Goal: Transaction & Acquisition: Obtain resource

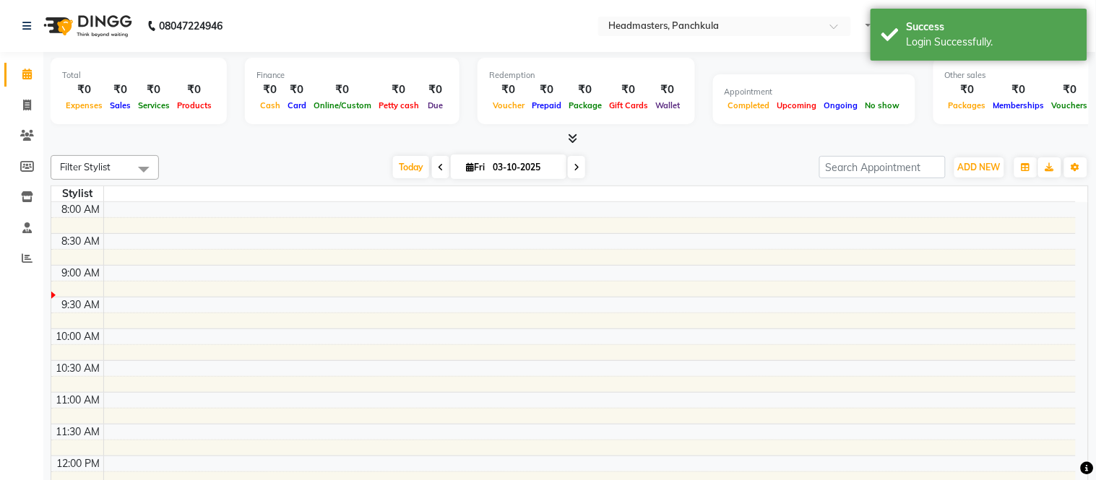
select select "en"
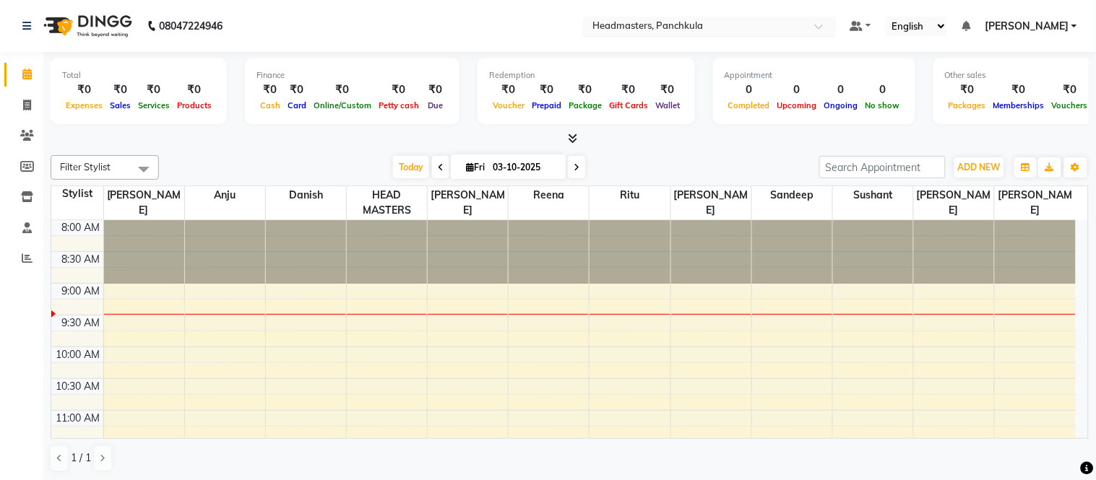
click at [740, 30] on input "text" at bounding box center [694, 27] width 209 height 14
click at [415, 134] on div at bounding box center [570, 138] width 1038 height 15
click at [575, 133] on icon at bounding box center [572, 138] width 9 height 11
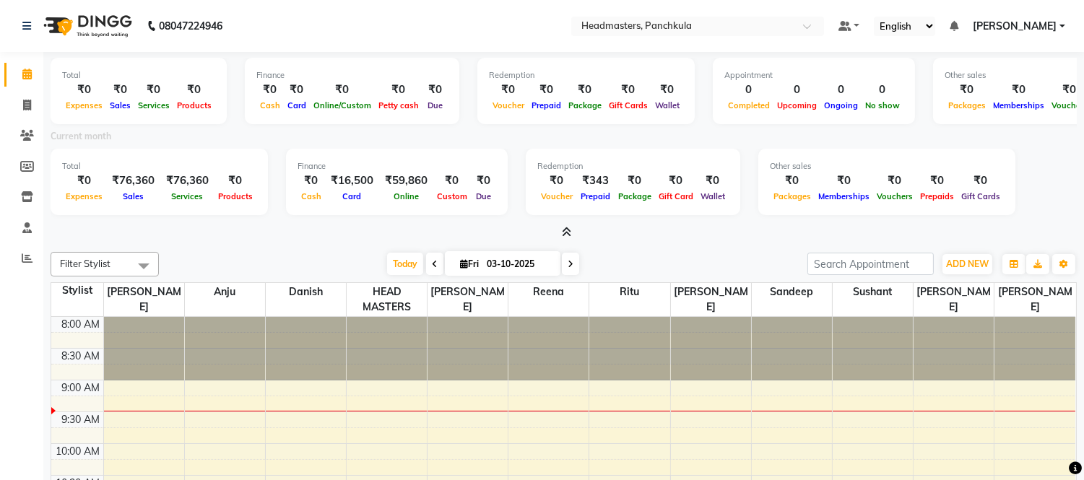
click at [739, 36] on nav "08047224946 Select Location × Headmasters, Panchkula Default Panel My Panel Eng…" at bounding box center [542, 26] width 1084 height 52
click at [740, 31] on input "text" at bounding box center [682, 27] width 209 height 14
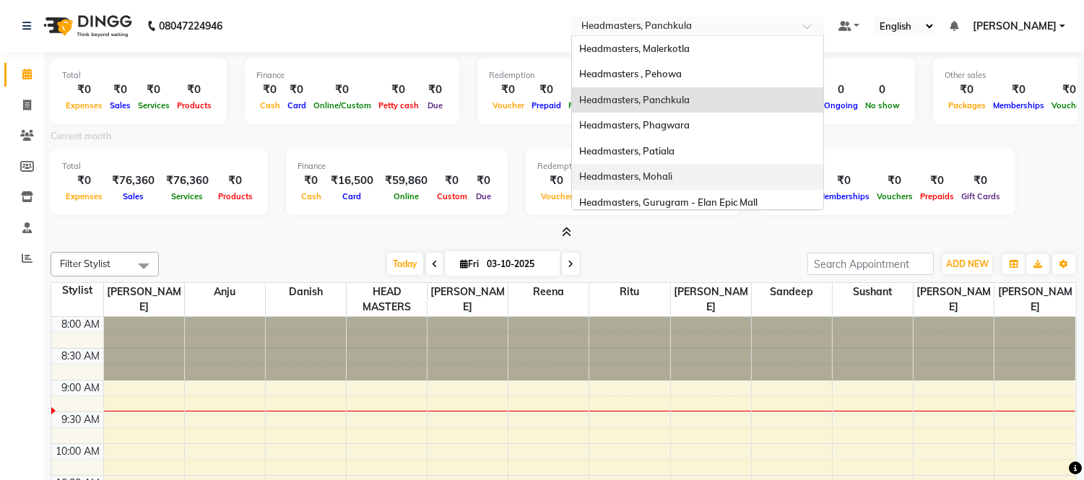
click at [672, 178] on span "Headmasters, Mohali" at bounding box center [625, 176] width 93 height 12
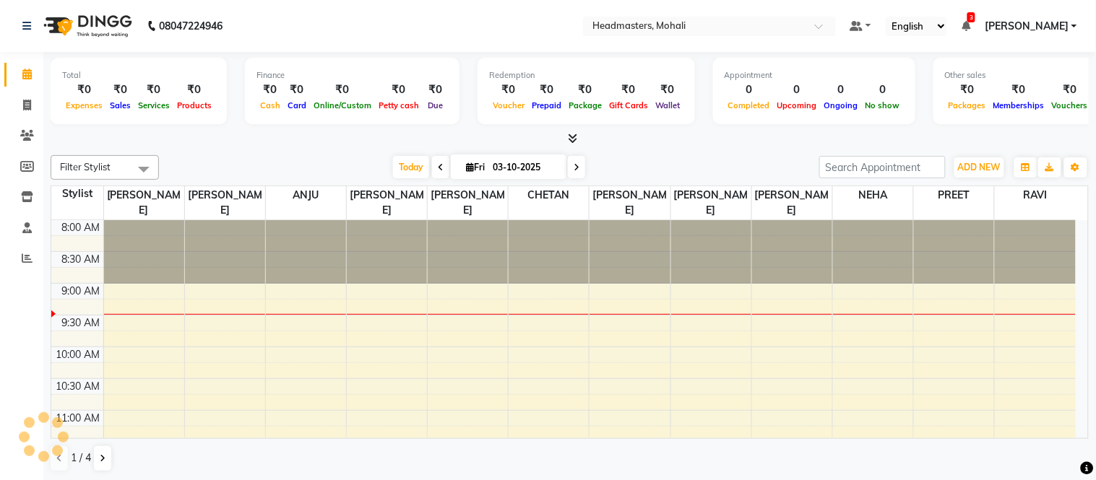
click at [574, 139] on icon at bounding box center [572, 138] width 9 height 11
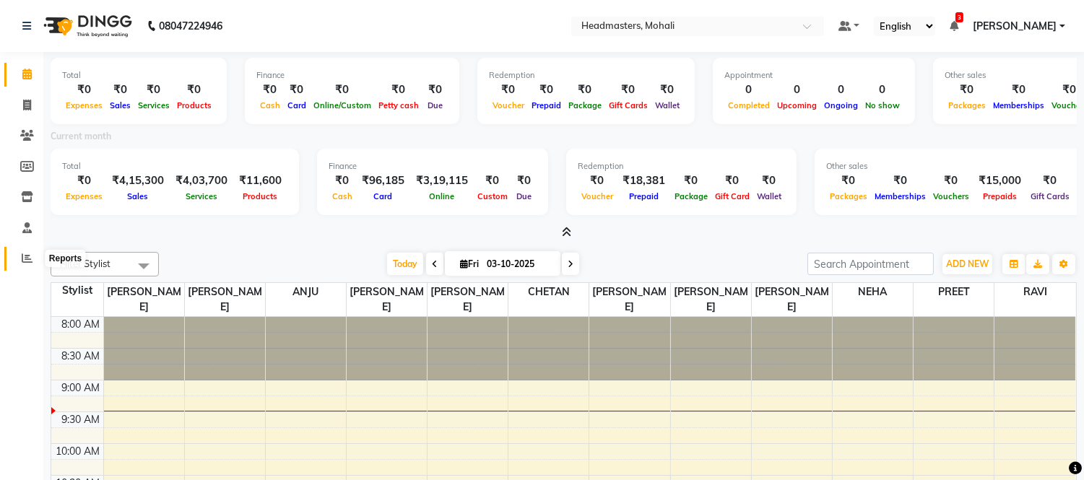
click at [38, 251] on span at bounding box center [26, 259] width 25 height 17
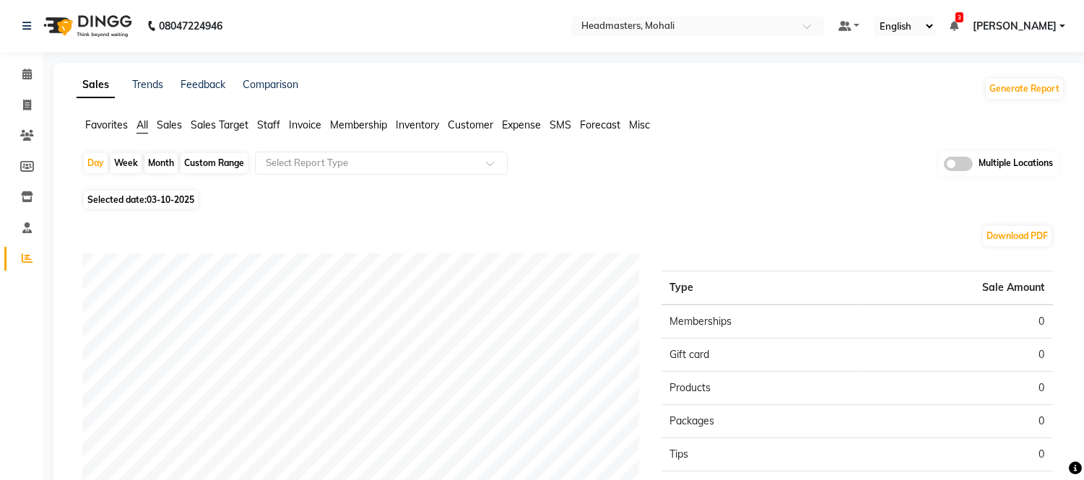
click at [108, 126] on span "Favorites" at bounding box center [106, 124] width 43 height 13
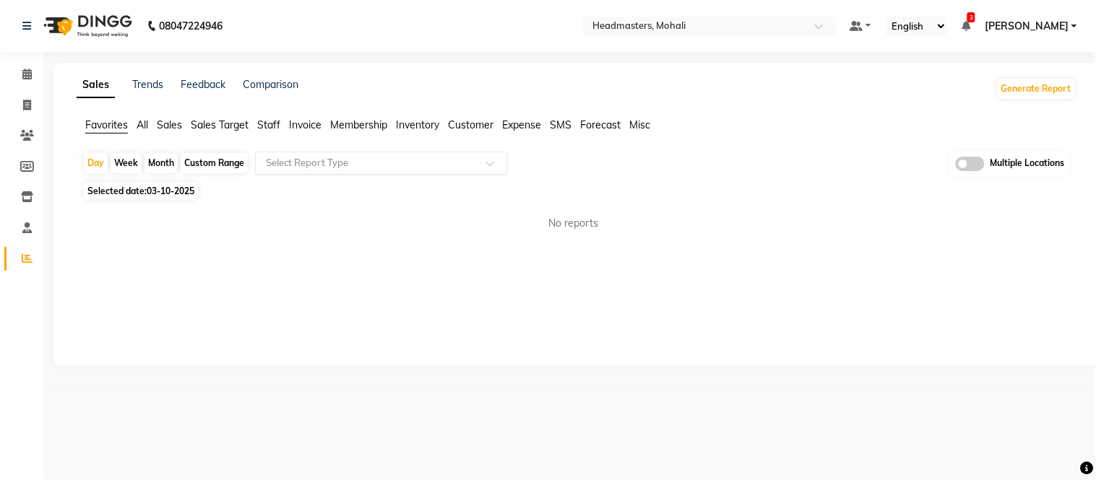
click at [285, 169] on input "text" at bounding box center [367, 163] width 208 height 14
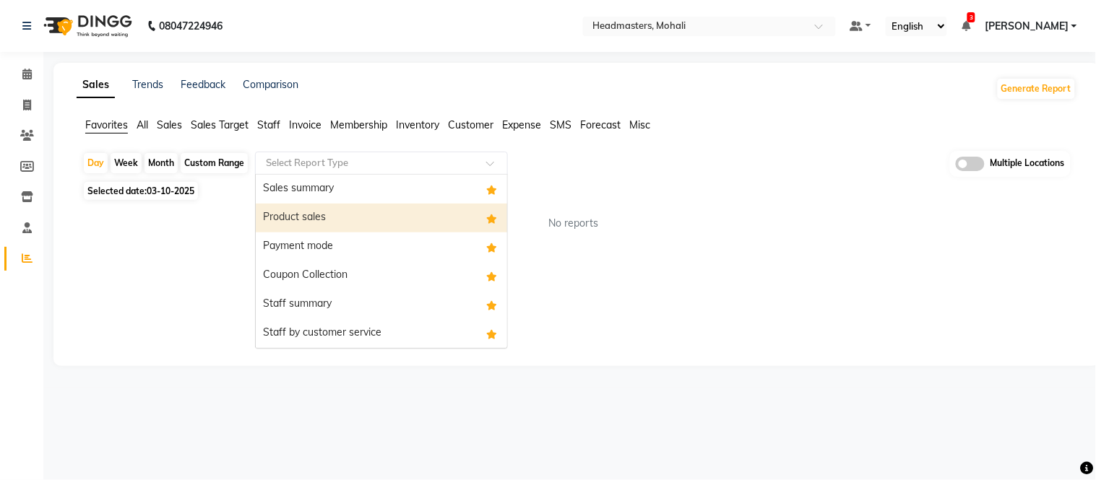
click at [298, 189] on div "Sales summary" at bounding box center [381, 189] width 251 height 29
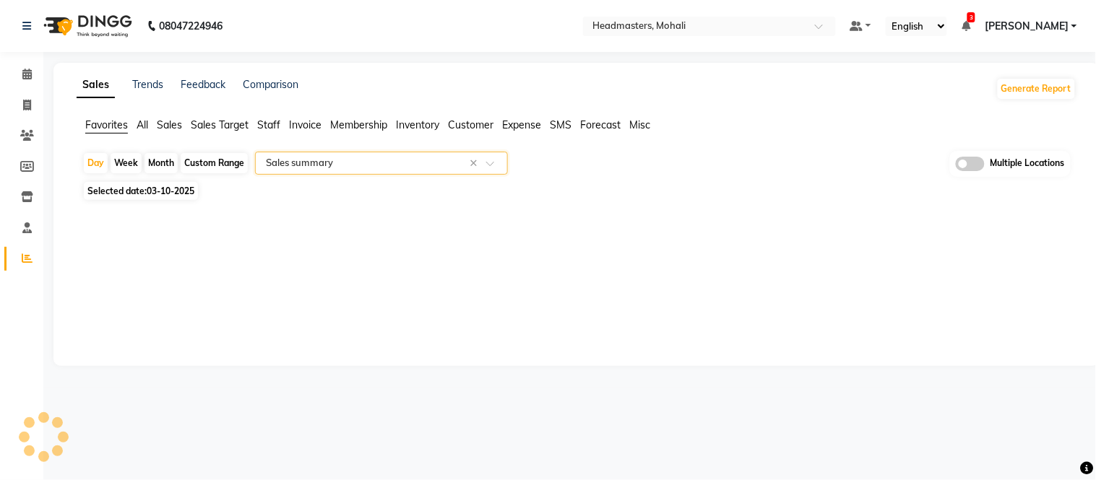
select select "full_report"
select select "csv"
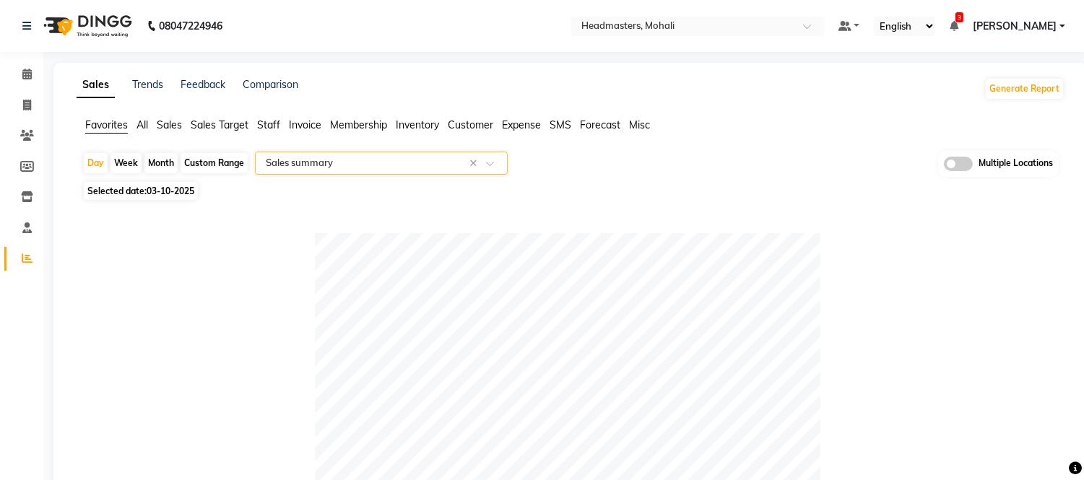
click at [205, 198] on div "Selected date: 03-10-2025" at bounding box center [573, 190] width 982 height 15
click at [176, 186] on span "03-10-2025" at bounding box center [171, 191] width 48 height 11
select select "10"
select select "2025"
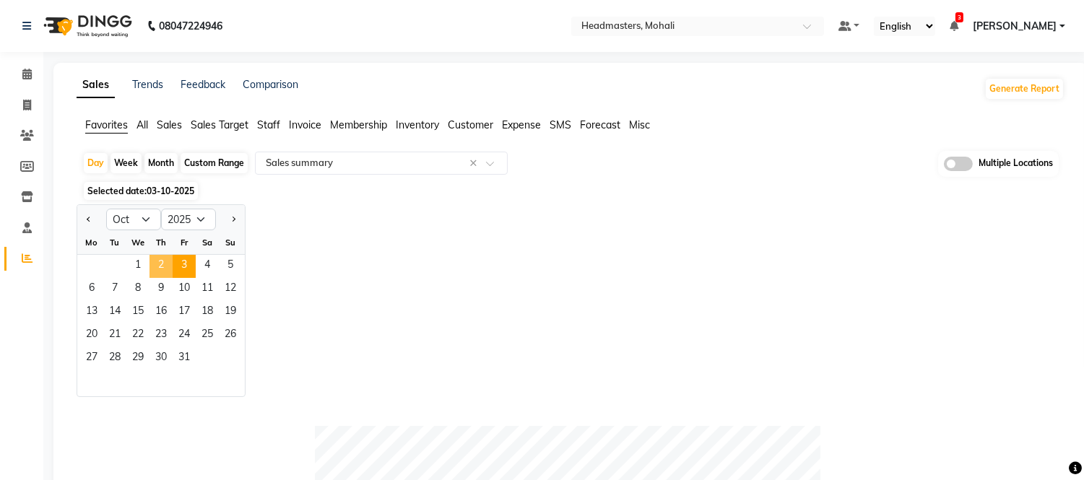
click at [159, 263] on span "2" at bounding box center [160, 266] width 23 height 23
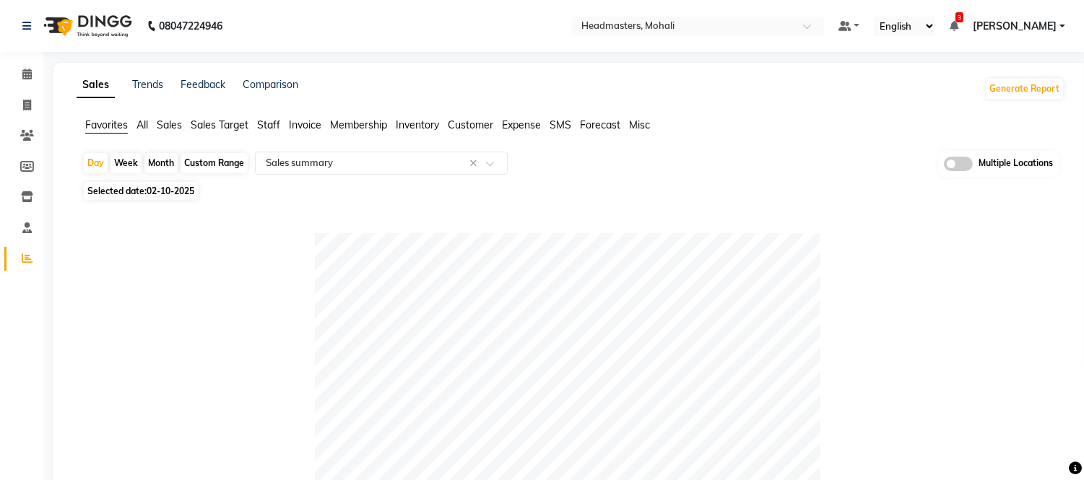
click at [167, 183] on span "Selected date: 02-10-2025" at bounding box center [141, 191] width 114 height 18
select select "10"
select select "2025"
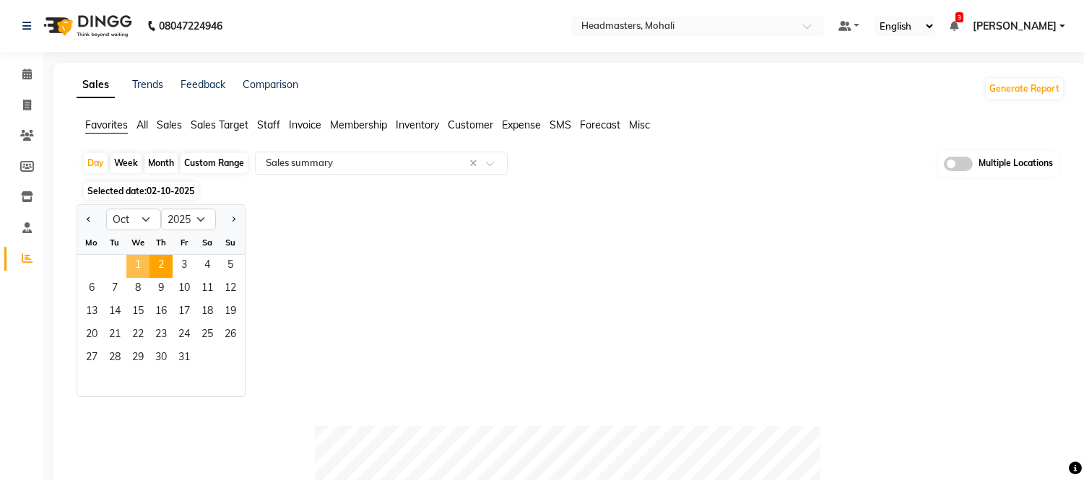
click at [142, 264] on span "1" at bounding box center [137, 266] width 23 height 23
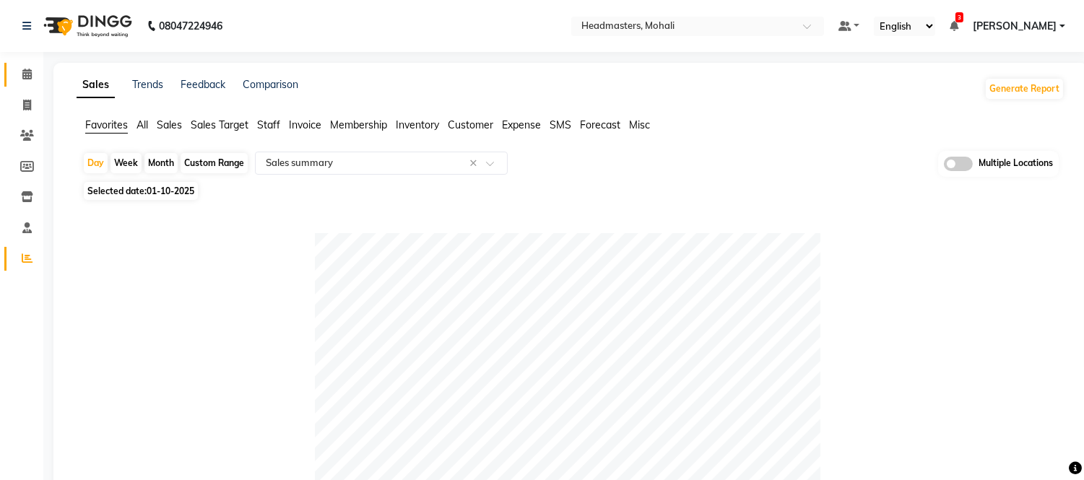
click at [29, 65] on link "Calendar" at bounding box center [21, 75] width 35 height 24
